Goal: Obtain resource: Obtain resource

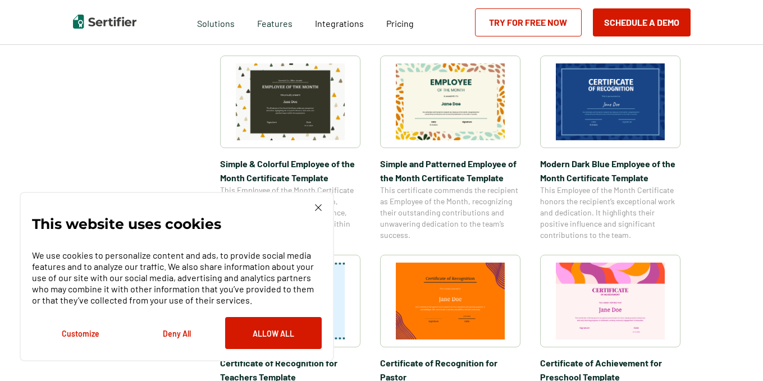
scroll to position [401, 0]
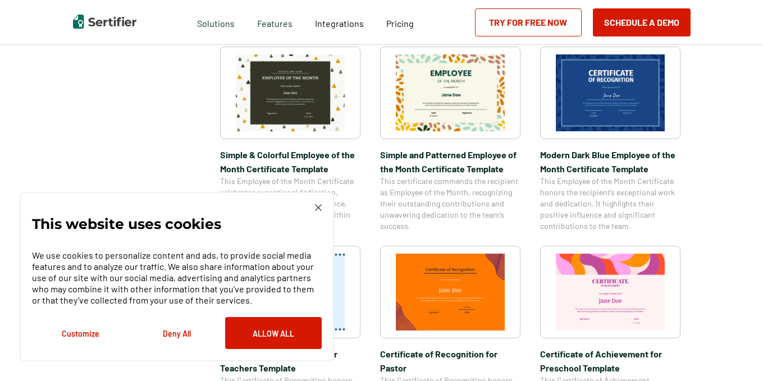
click at [321, 205] on img at bounding box center [318, 207] width 7 height 7
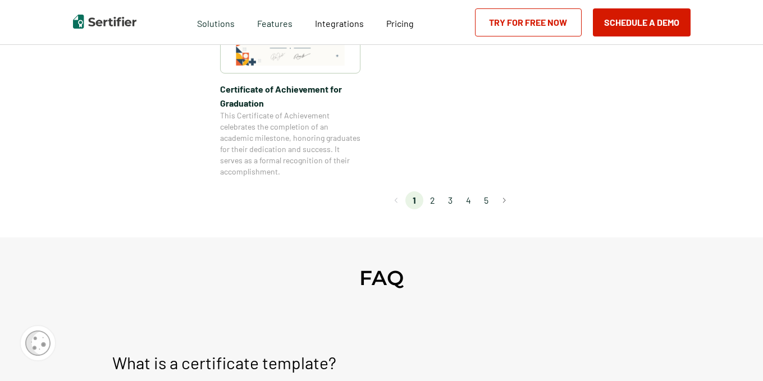
scroll to position [996, 0]
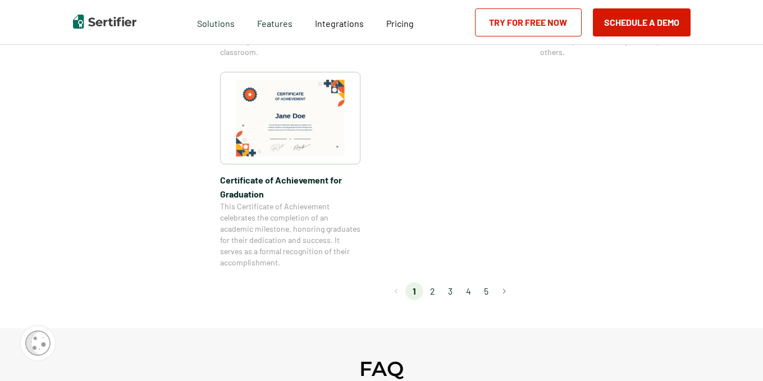
click at [436, 299] on li "2" at bounding box center [432, 291] width 18 height 18
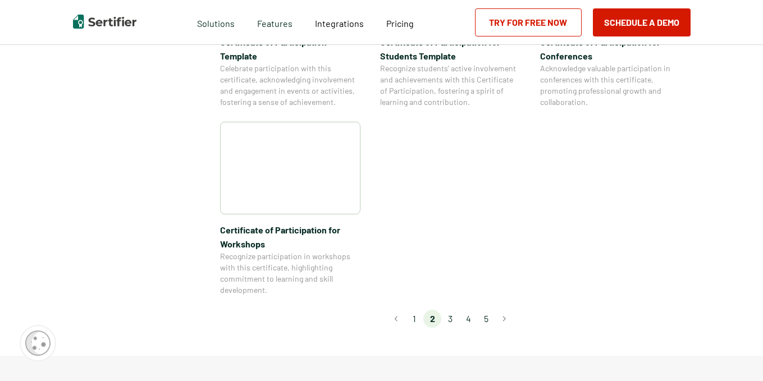
scroll to position [976, 0]
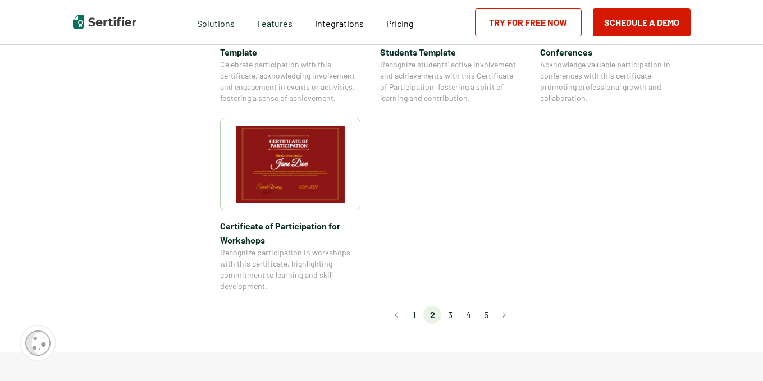
click at [452, 306] on li "3" at bounding box center [450, 315] width 18 height 18
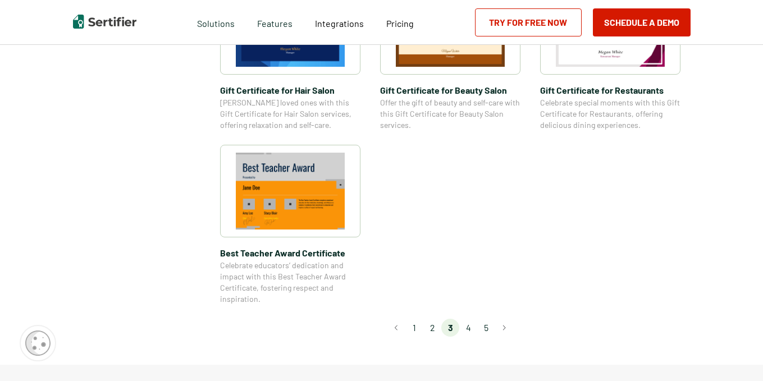
scroll to position [846, 0]
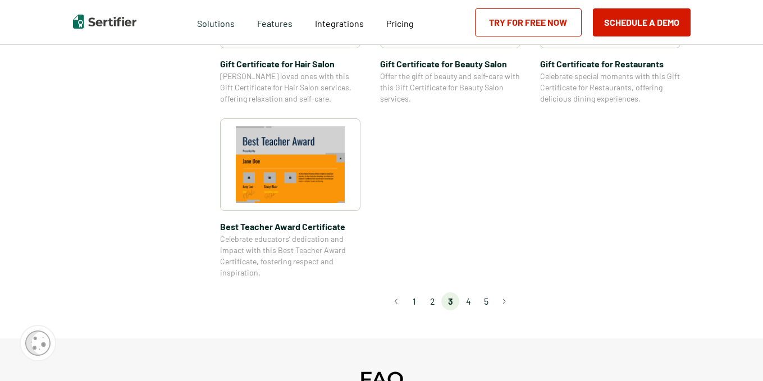
click at [474, 305] on li "4" at bounding box center [468, 301] width 18 height 18
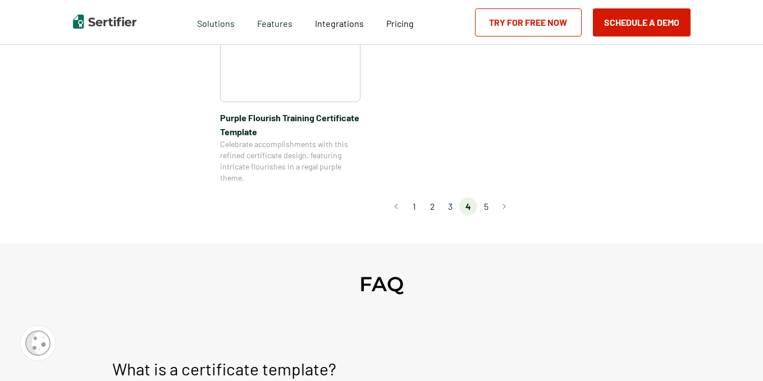
scroll to position [985, 0]
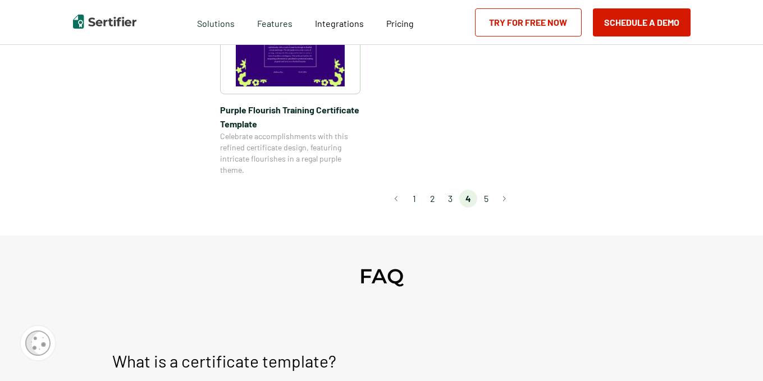
click at [489, 200] on li "5" at bounding box center [486, 199] width 18 height 18
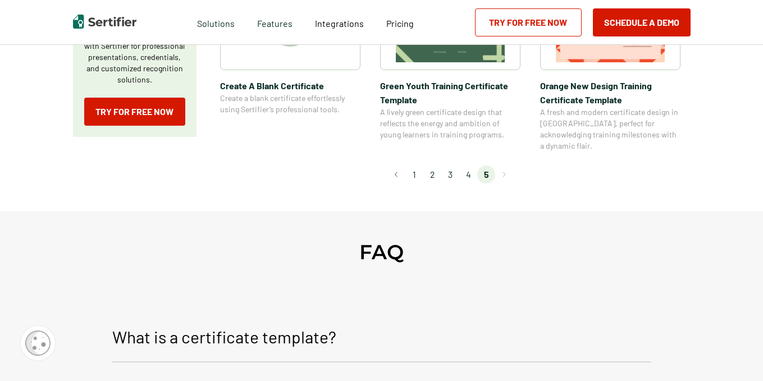
scroll to position [0, 0]
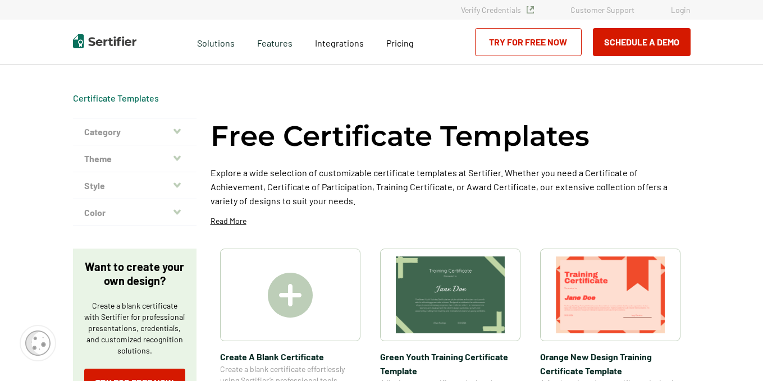
click at [305, 290] on img at bounding box center [290, 295] width 45 height 45
click at [180, 132] on icon "button" at bounding box center [176, 131] width 7 height 5
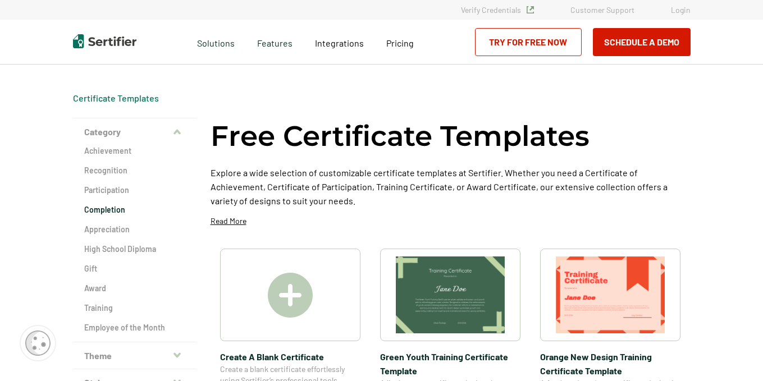
click at [122, 209] on h2 "Completion" at bounding box center [134, 209] width 101 height 11
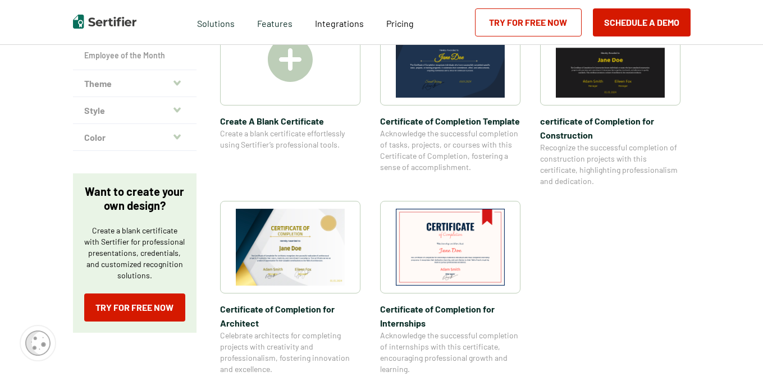
scroll to position [277, 0]
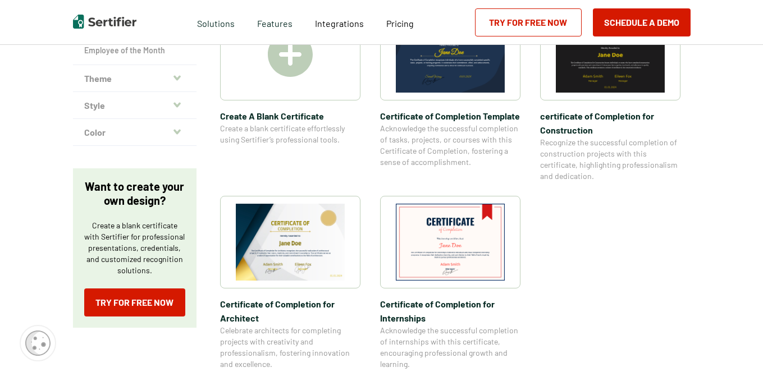
click at [301, 244] on img at bounding box center [290, 242] width 109 height 77
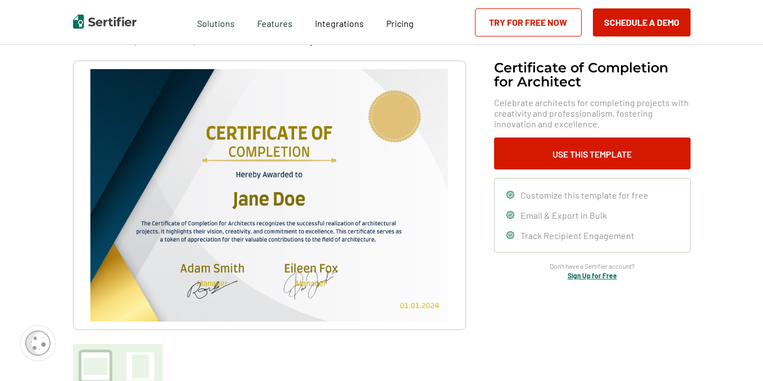
scroll to position [52, 0]
